Goal: Transaction & Acquisition: Purchase product/service

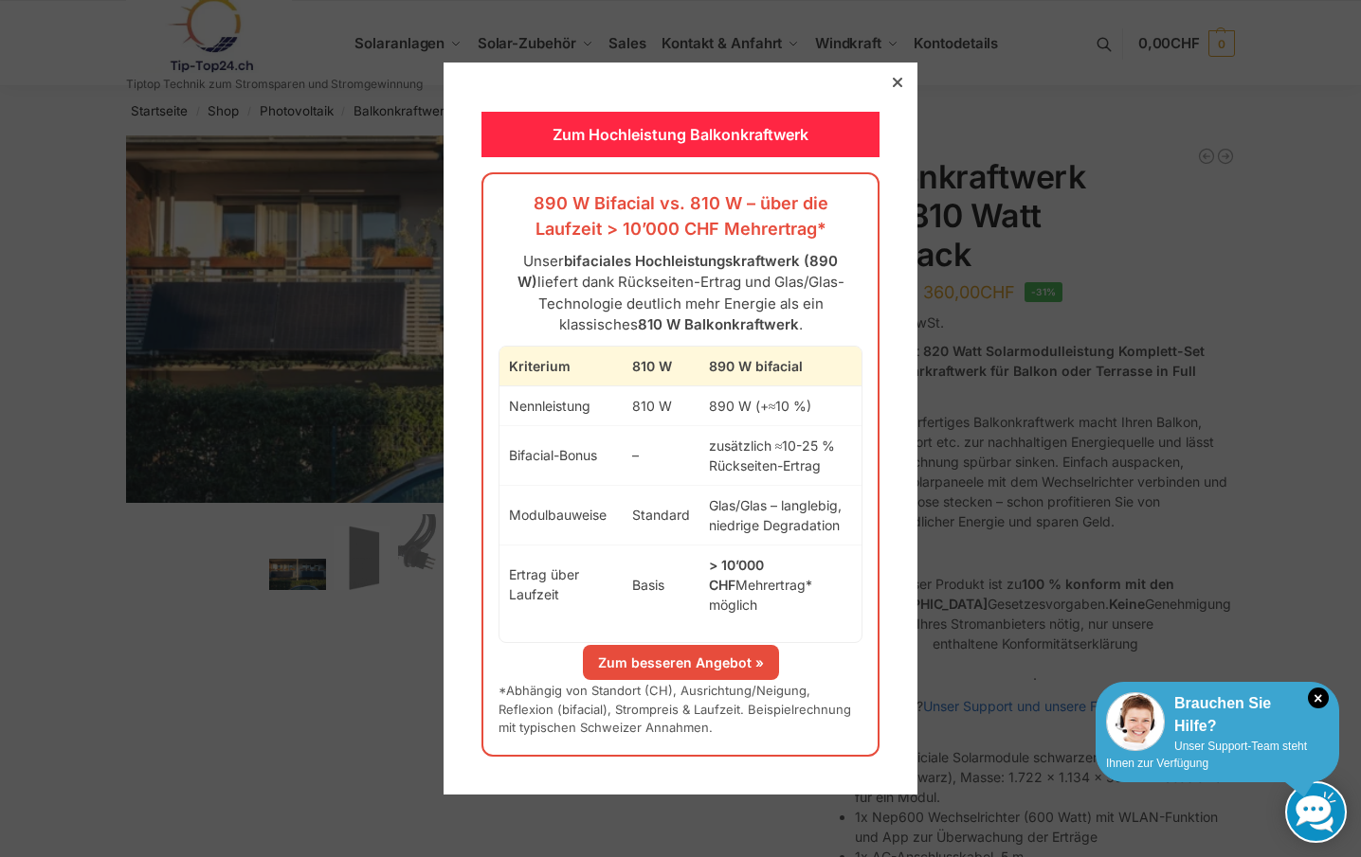
click at [1185, 725] on div "Brauchen Sie Hilfe?" at bounding box center [1217, 715] width 223 height 45
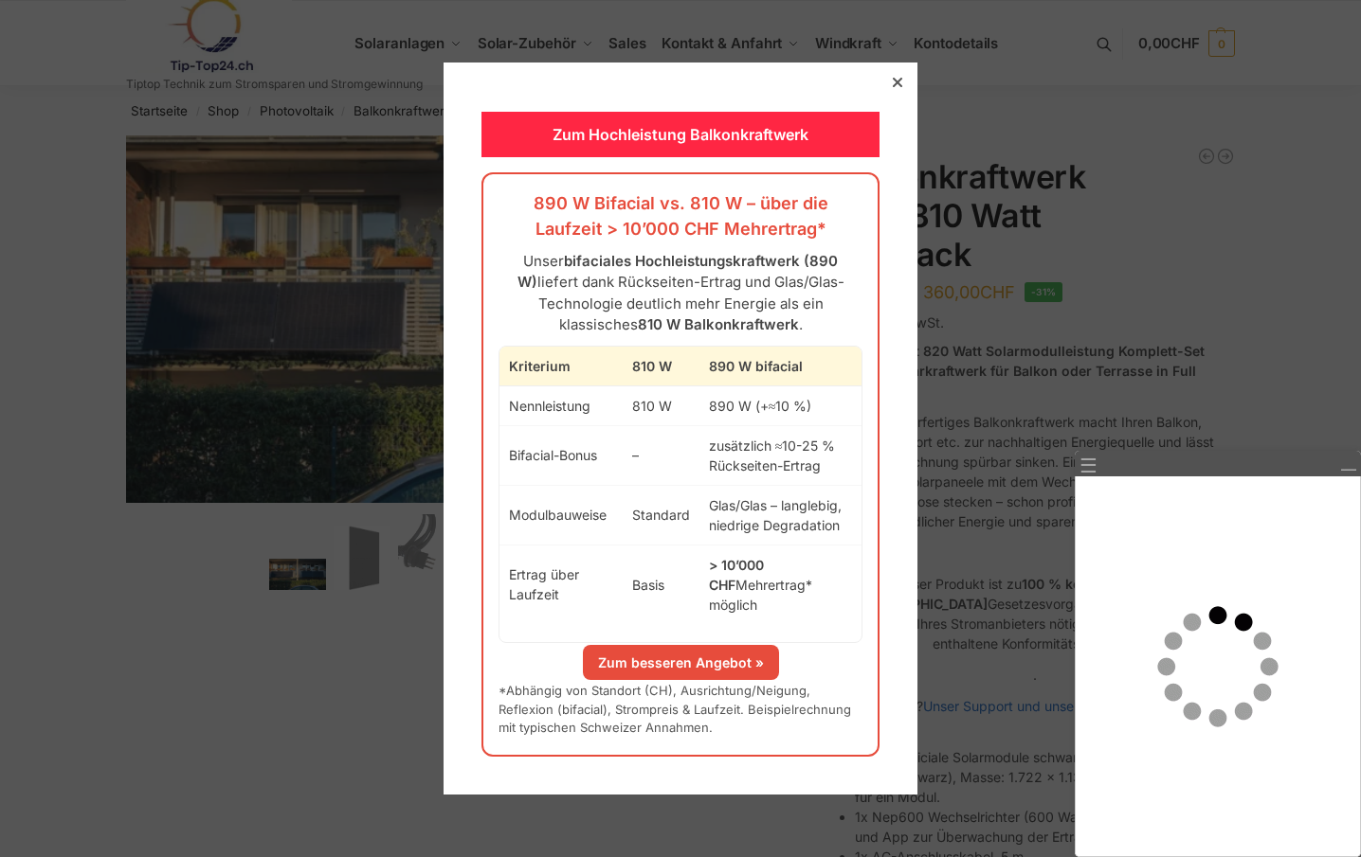
click at [669, 646] on link "Zum besseren Angebot »" at bounding box center [681, 662] width 196 height 35
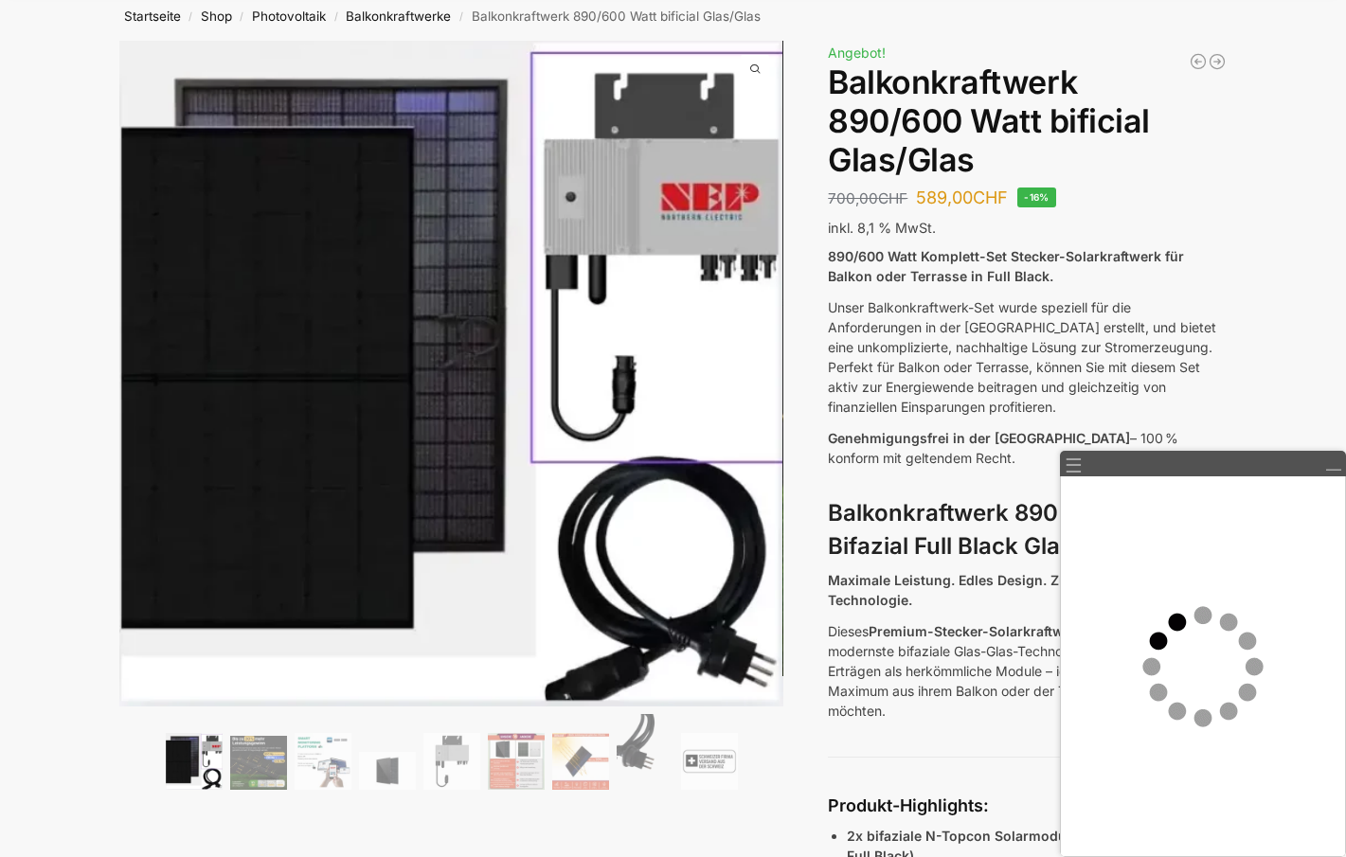
scroll to position [189, 0]
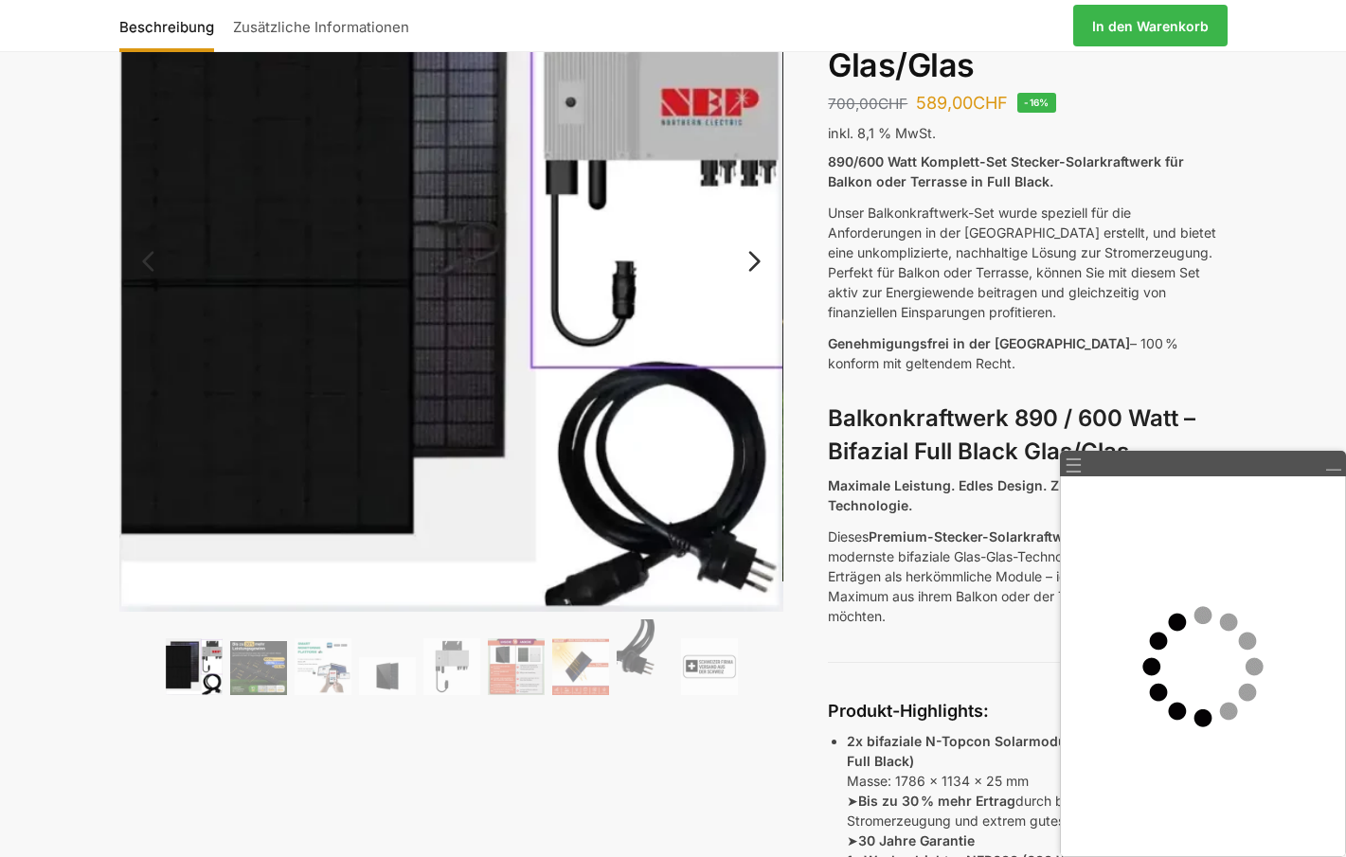
click at [293, 412] on img at bounding box center [451, 279] width 665 height 666
click at [248, 669] on img at bounding box center [258, 668] width 57 height 54
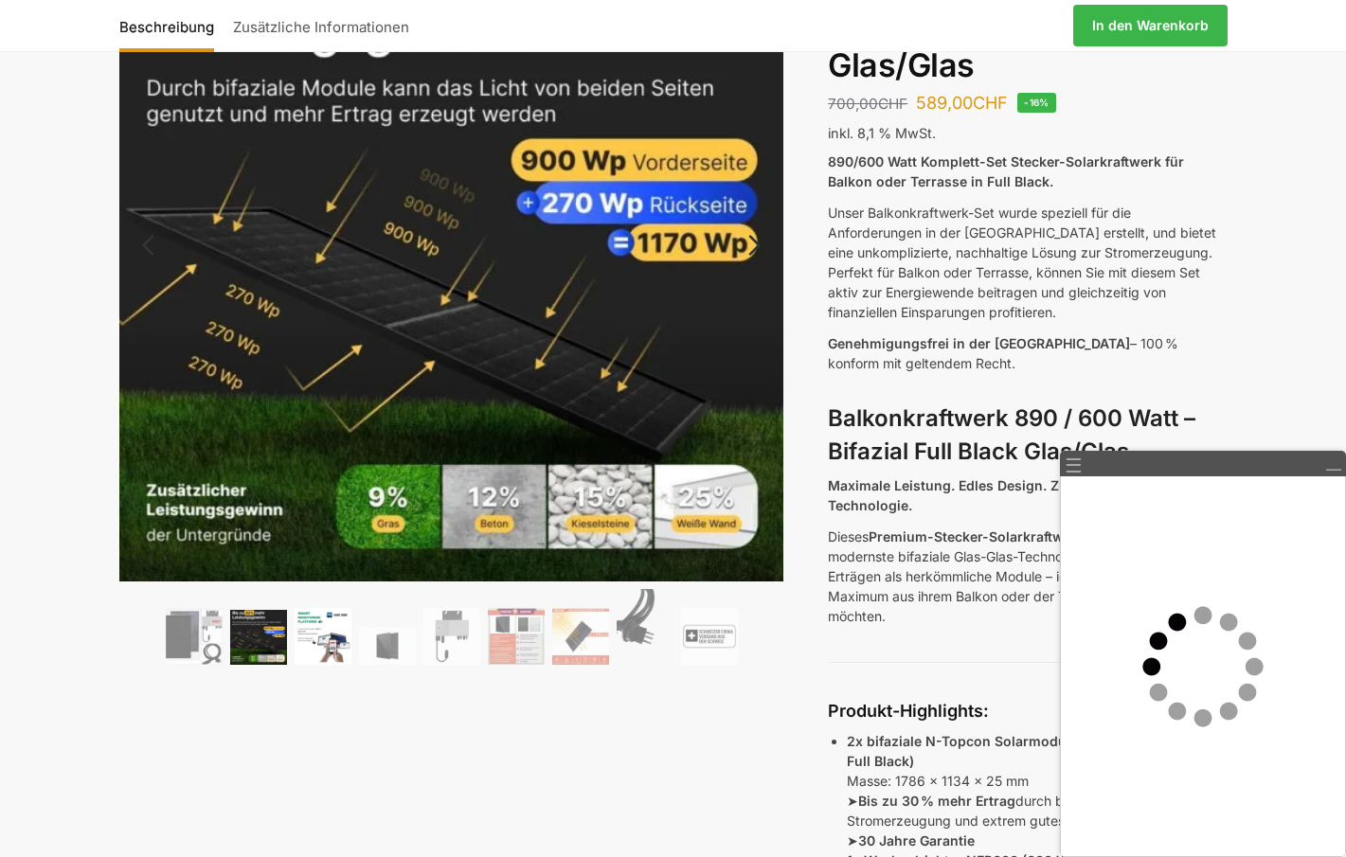
click at [326, 662] on img at bounding box center [323, 636] width 57 height 57
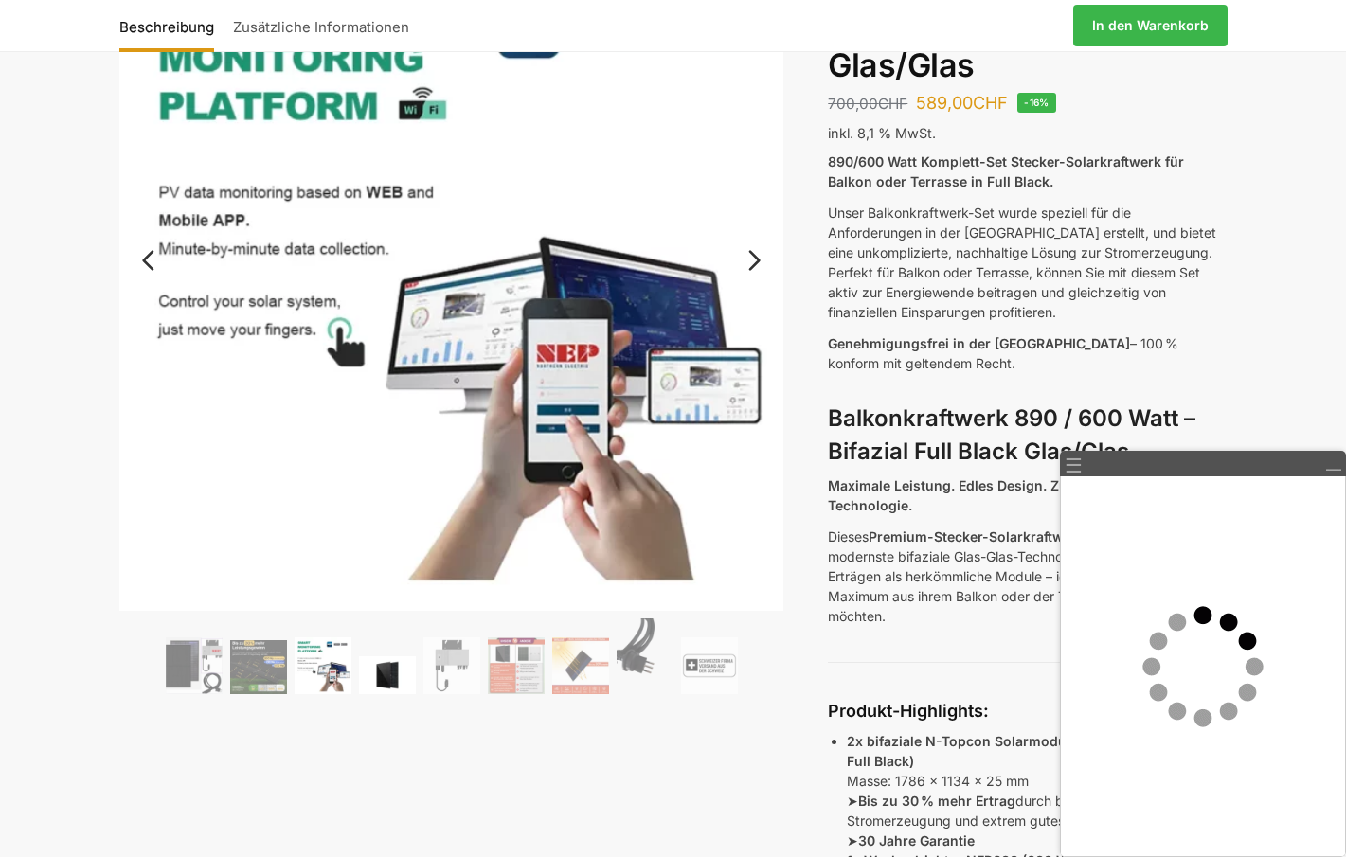
click at [381, 680] on img at bounding box center [387, 676] width 57 height 38
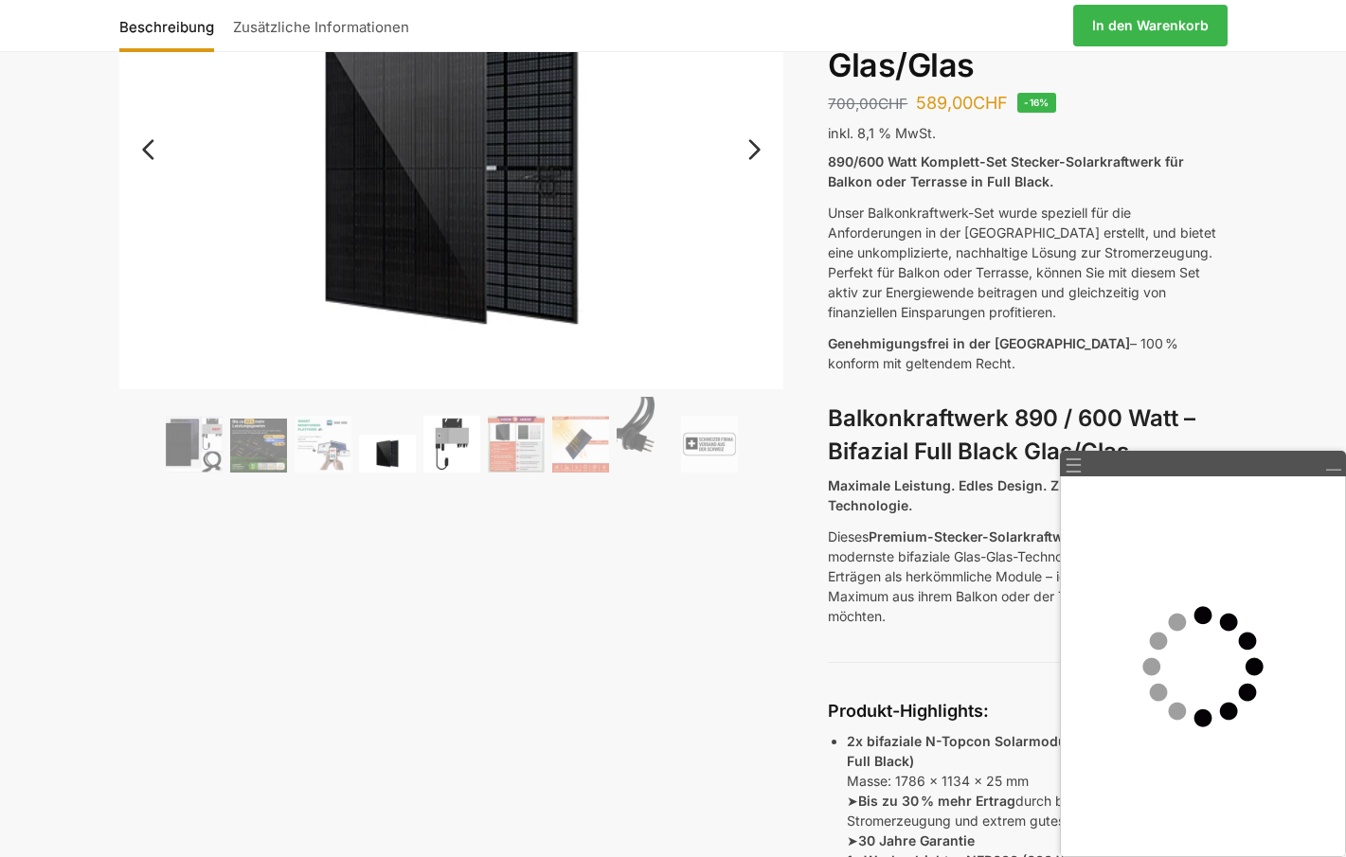
click at [458, 437] on img at bounding box center [452, 444] width 57 height 57
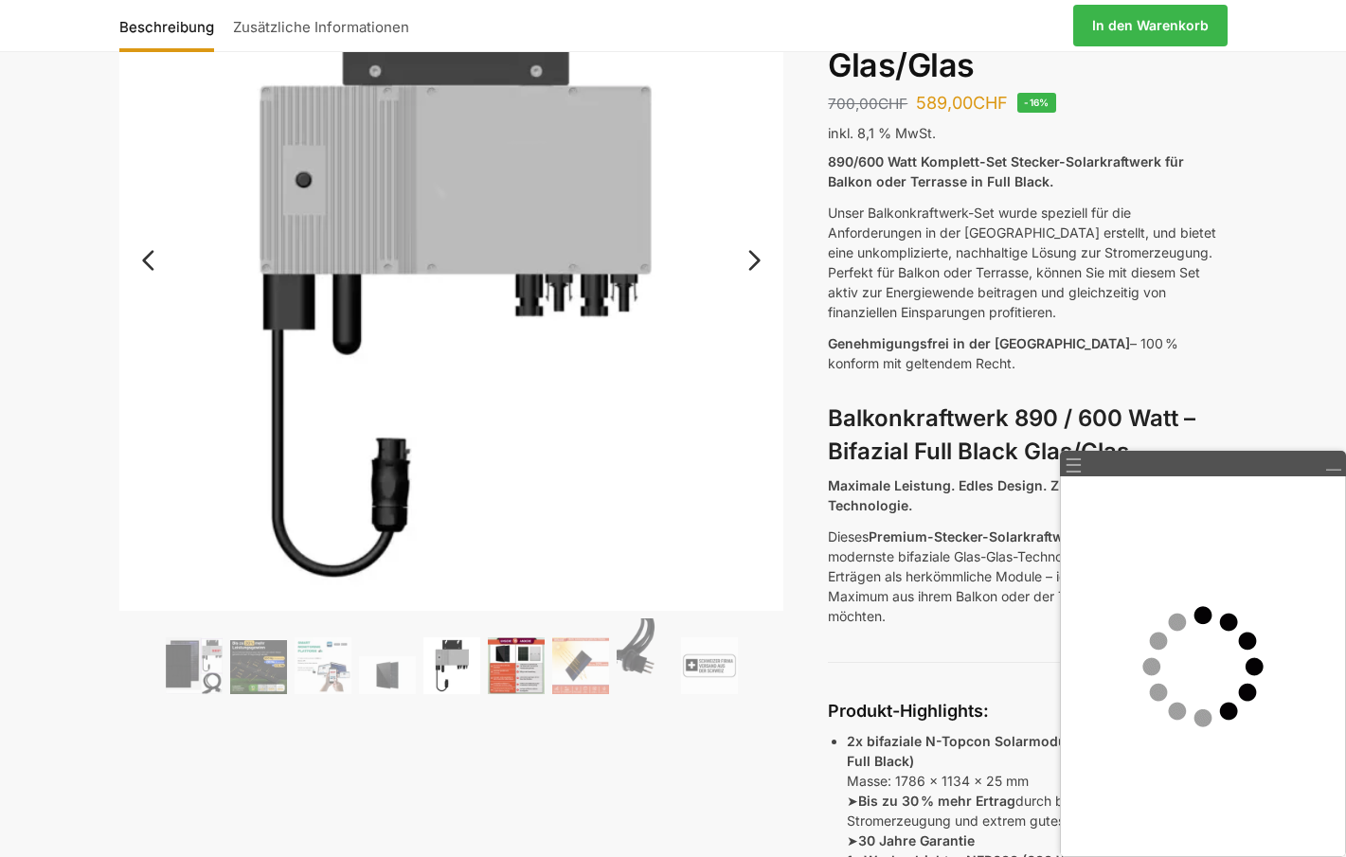
click at [508, 668] on img at bounding box center [516, 666] width 57 height 57
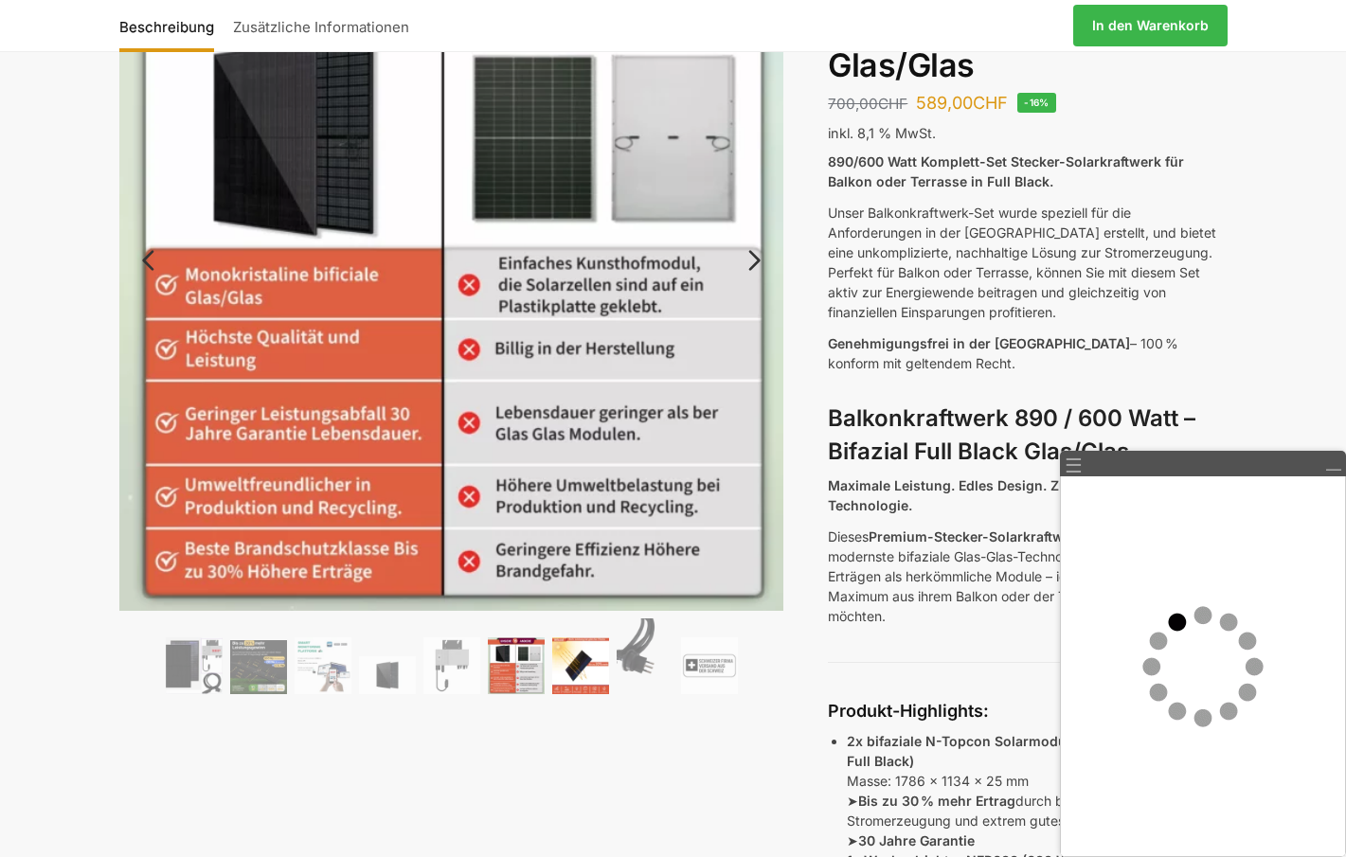
click at [597, 682] on img at bounding box center [580, 666] width 57 height 57
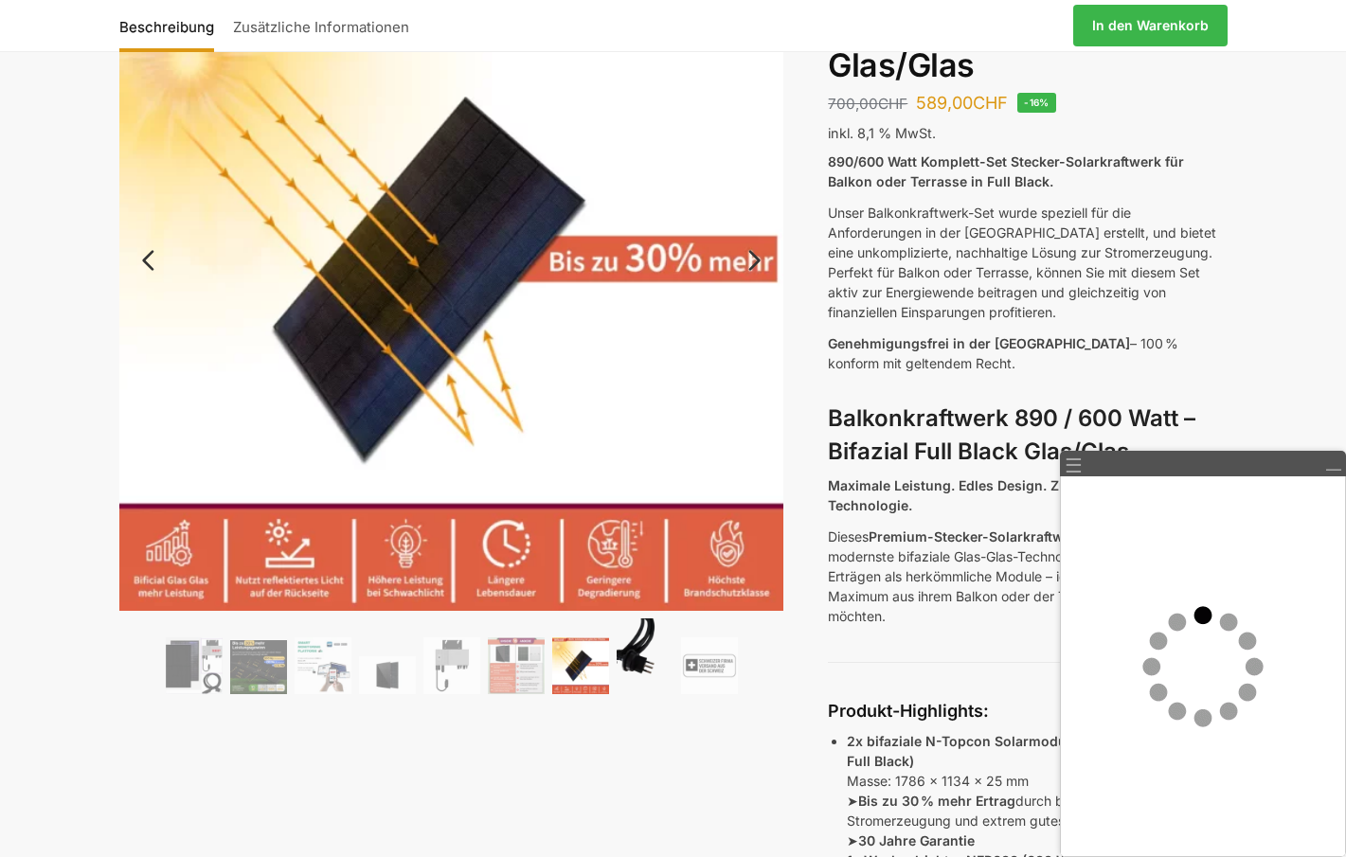
click at [633, 662] on img at bounding box center [645, 657] width 57 height 76
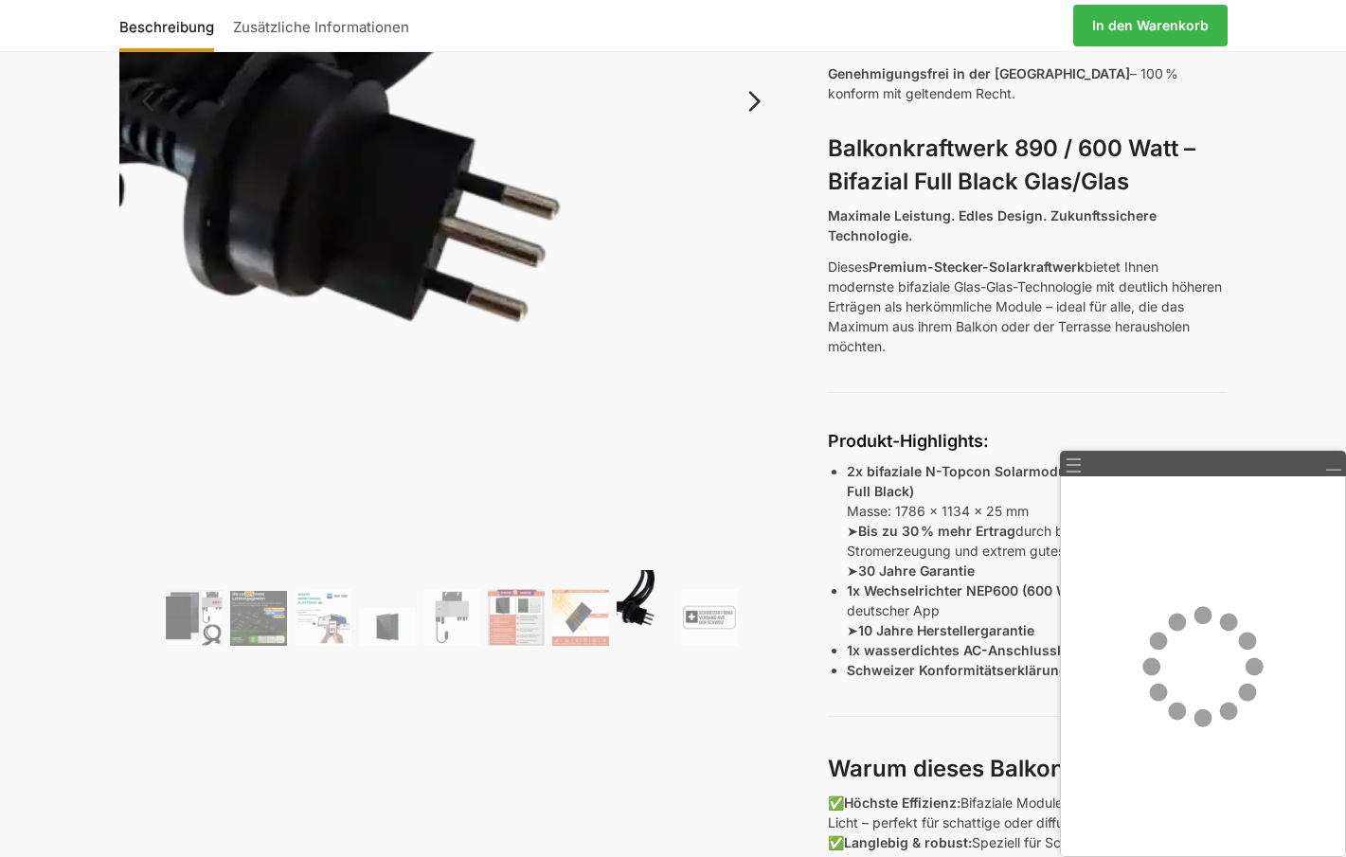
scroll to position [568, 0]
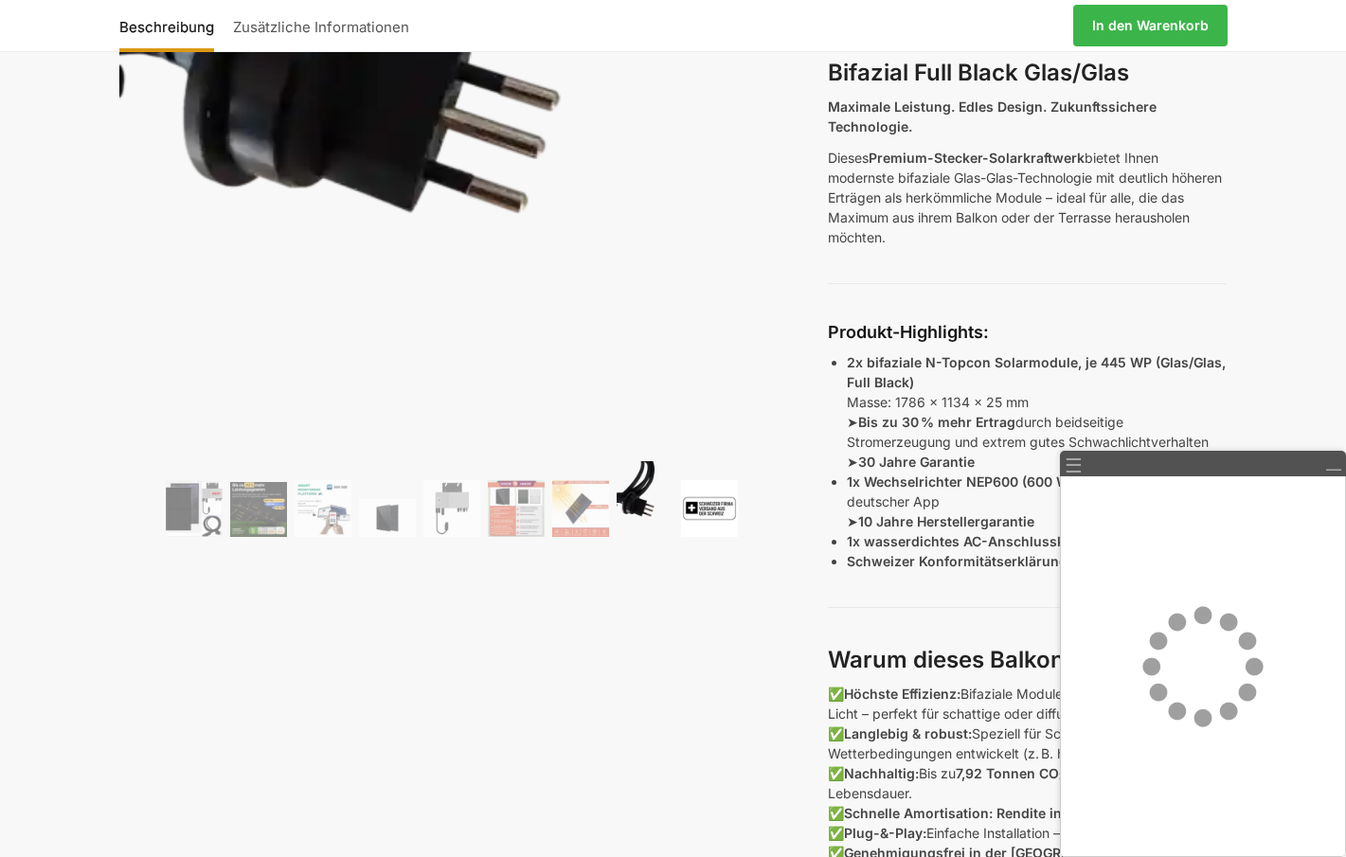
click at [701, 519] on img at bounding box center [709, 508] width 57 height 57
